Goal: Task Accomplishment & Management: Manage account settings

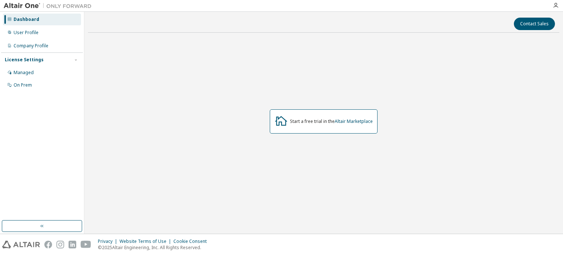
click at [327, 122] on div "Start a free trial in the Altair Marketplace" at bounding box center [331, 121] width 83 height 6
click at [31, 31] on div "User Profile" at bounding box center [26, 33] width 25 height 6
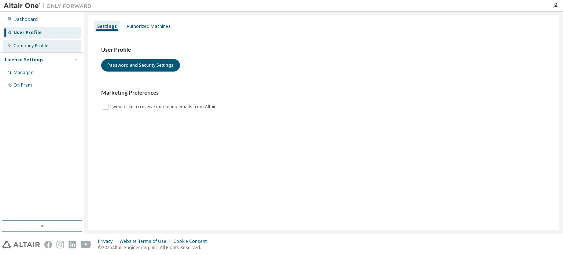
click at [36, 45] on div "Company Profile" at bounding box center [31, 46] width 35 height 6
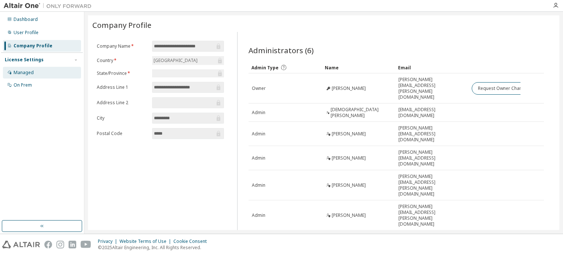
click at [35, 75] on div "Managed" at bounding box center [42, 73] width 78 height 12
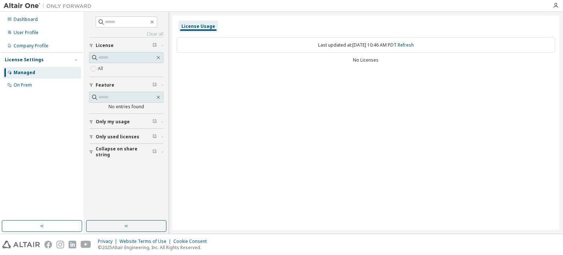
click at [97, 132] on button "Only used licenses" at bounding box center [126, 137] width 74 height 16
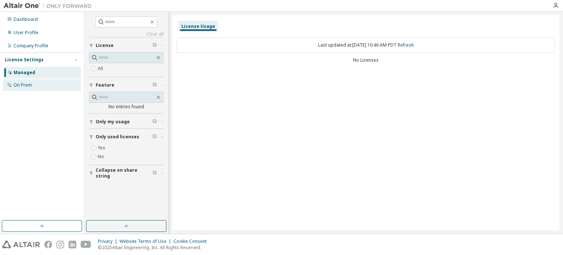
click at [32, 83] on div "On Prem" at bounding box center [23, 85] width 18 height 6
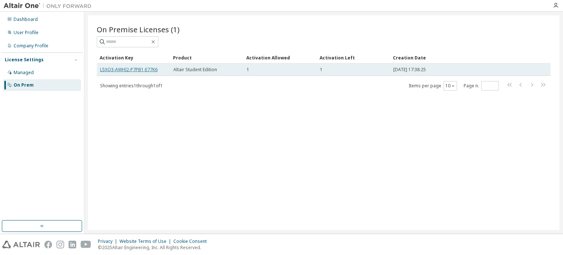
click at [131, 67] on link "L5XQ3-AWHI2-P7PB1-E77K6" at bounding box center [129, 69] width 58 height 6
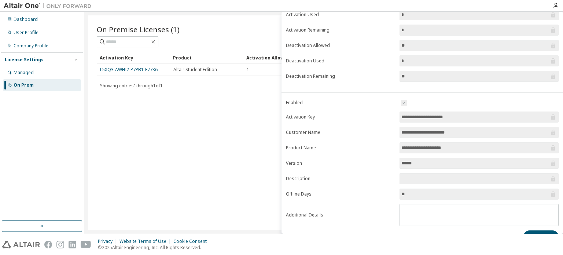
scroll to position [81, 0]
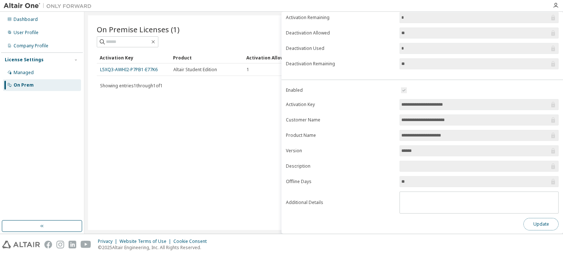
click at [547, 221] on button "Update" at bounding box center [540, 224] width 35 height 12
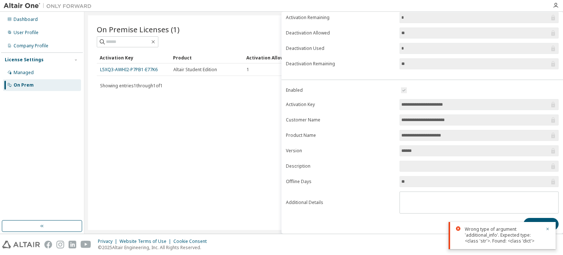
scroll to position [0, 0]
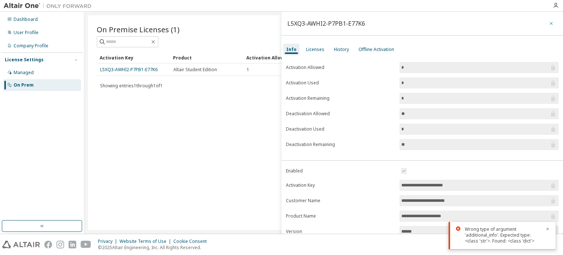
click at [550, 25] on icon "button" at bounding box center [551, 23] width 3 height 3
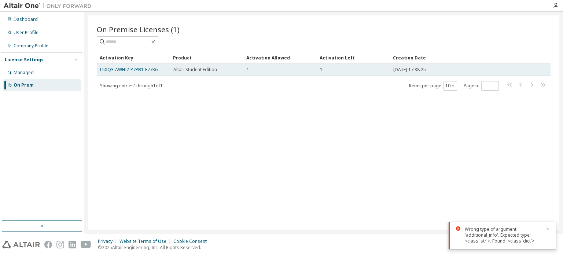
click at [356, 66] on td "1" at bounding box center [353, 69] width 73 height 12
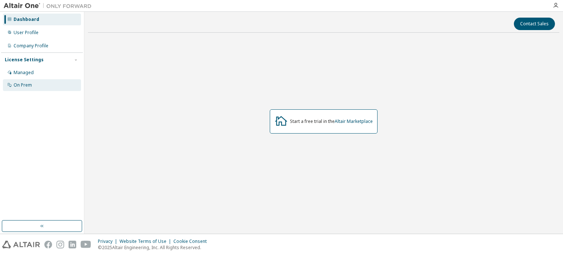
click at [29, 88] on div "On Prem" at bounding box center [42, 85] width 78 height 12
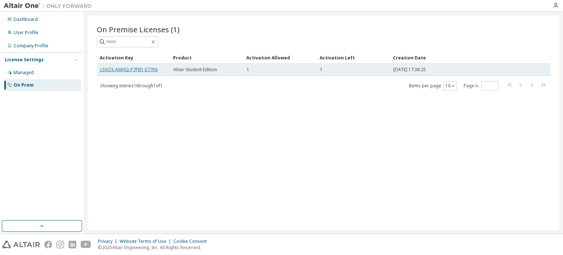
click at [133, 71] on link "L5XQ3-AWHI2-P7PB1-E77K6" at bounding box center [129, 69] width 58 height 6
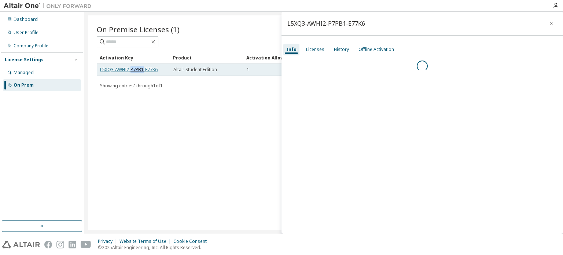
click at [133, 71] on link "L5XQ3-AWHI2-P7PB1-E77K6" at bounding box center [129, 69] width 58 height 6
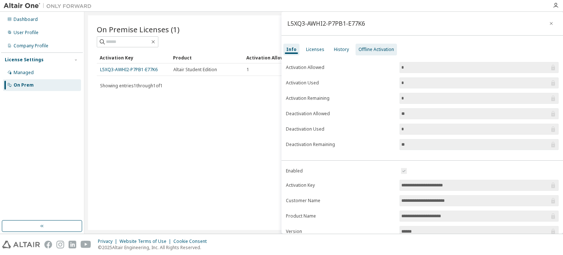
click at [372, 49] on div "Offline Activation" at bounding box center [376, 50] width 36 height 6
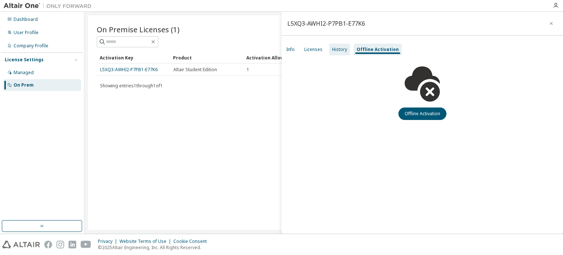
click at [346, 50] on div "History" at bounding box center [339, 50] width 21 height 12
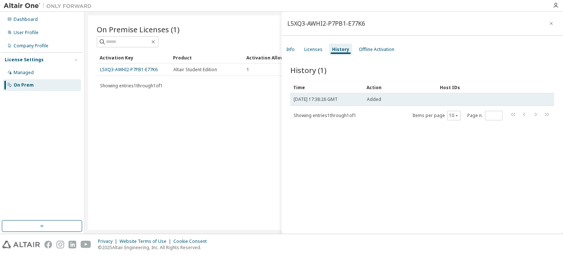
click at [337, 101] on span "Thu, 09 Oct 2025 17:38:26 GMT" at bounding box center [315, 99] width 44 height 6
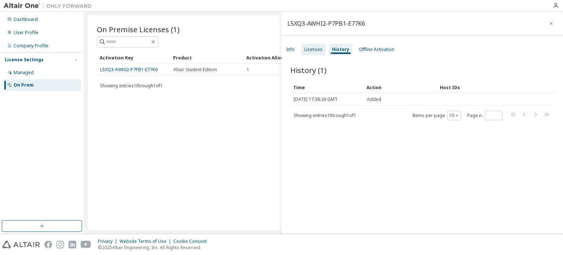
click at [317, 50] on div "Licenses" at bounding box center [313, 50] width 18 height 6
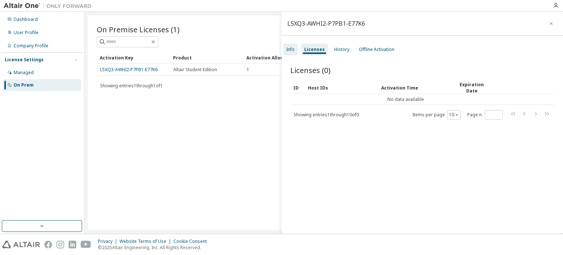
click at [292, 54] on div "Info" at bounding box center [290, 50] width 14 height 12
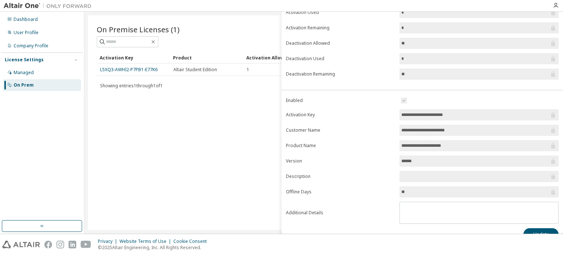
scroll to position [81, 0]
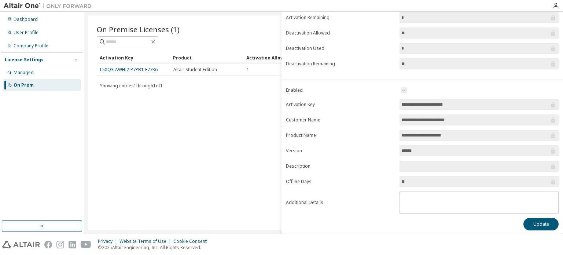
click at [340, 170] on form "**********" at bounding box center [422, 150] width 273 height 128
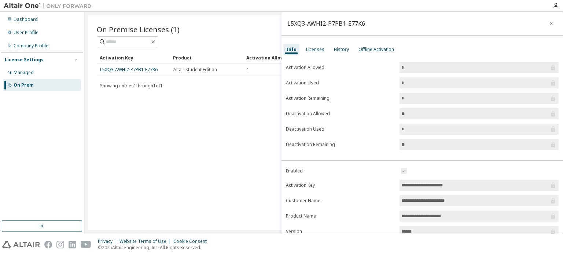
click at [324, 22] on div "L5XQ3-AWHI2-P7PB1-E77K6" at bounding box center [326, 24] width 78 height 6
copy div "L5XQ3-AWHI2-P7PB1-E77K6"
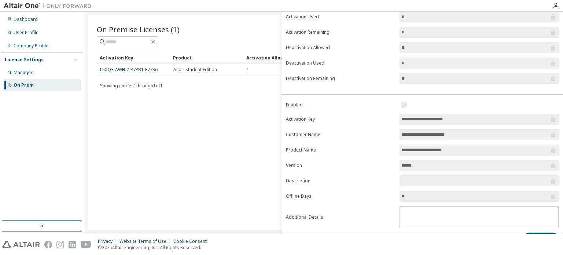
scroll to position [81, 0]
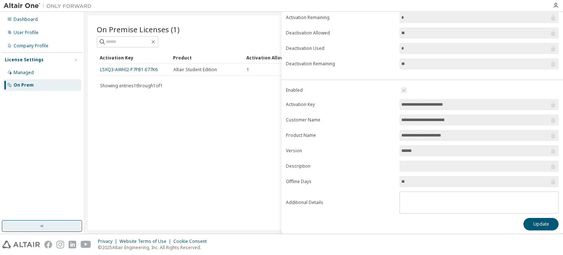
click at [48, 224] on button "button" at bounding box center [42, 226] width 80 height 12
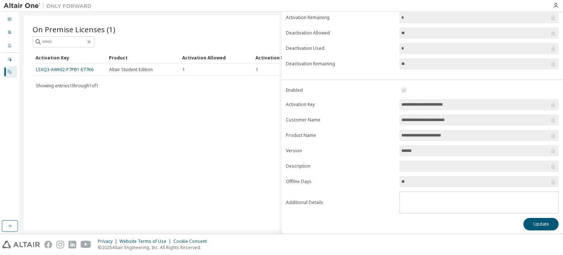
click at [26, 7] on img at bounding box center [50, 5] width 92 height 7
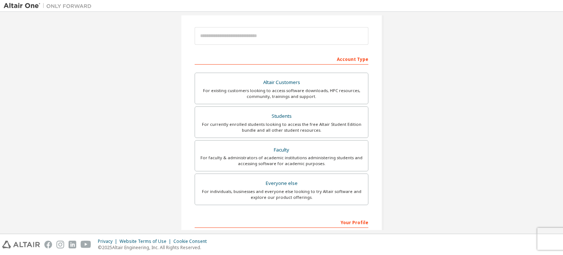
scroll to position [70, 0]
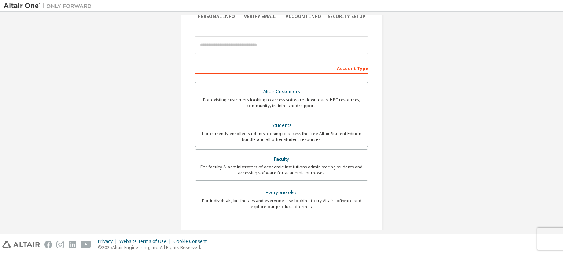
click at [240, 127] on div "Students" at bounding box center [281, 125] width 164 height 10
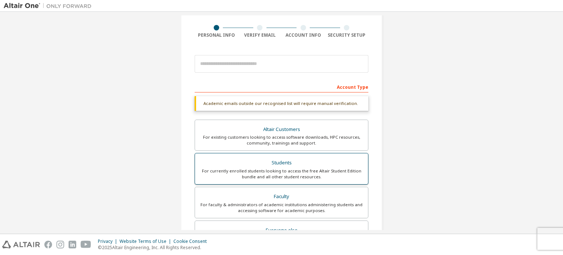
scroll to position [50, 0]
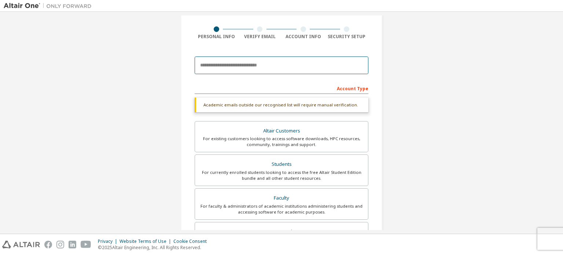
click at [226, 65] on input "email" at bounding box center [282, 65] width 174 height 18
type input "*"
type input "**********"
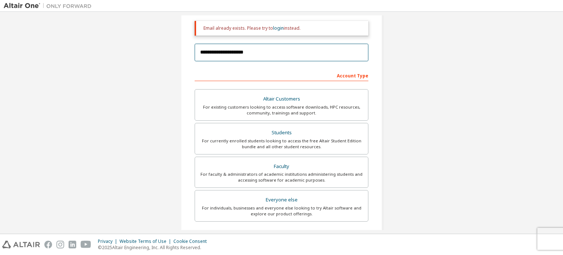
scroll to position [86, 0]
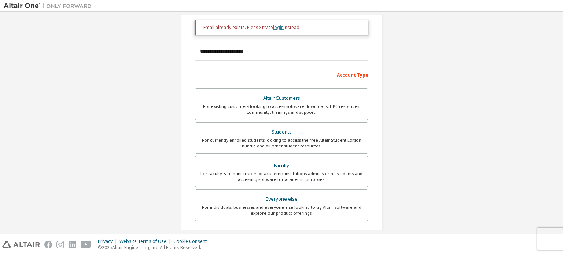
click at [276, 26] on link "login" at bounding box center [278, 27] width 11 height 6
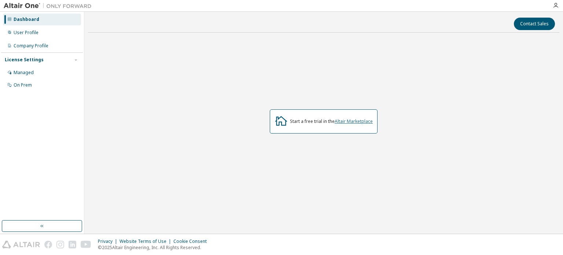
click at [347, 121] on link "Altair Marketplace" at bounding box center [354, 121] width 38 height 6
